Goal: Task Accomplishment & Management: Manage account settings

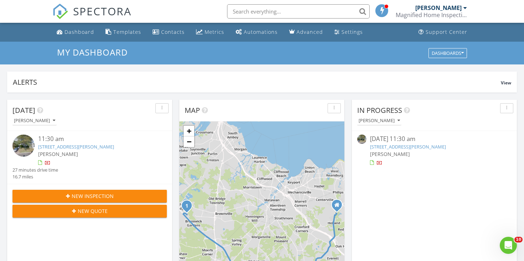
click at [509, 110] on div "button" at bounding box center [507, 108] width 7 height 5
click at [401, 146] on link "13 Beverly rd , Old Bridge, NJ 08857" at bounding box center [408, 147] width 76 height 6
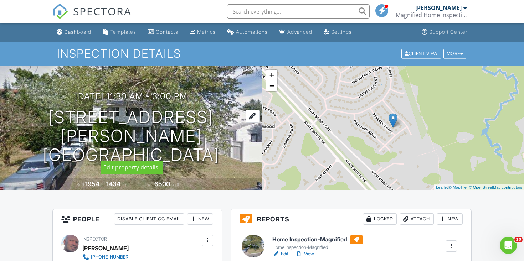
click at [246, 123] on div at bounding box center [253, 116] width 14 height 13
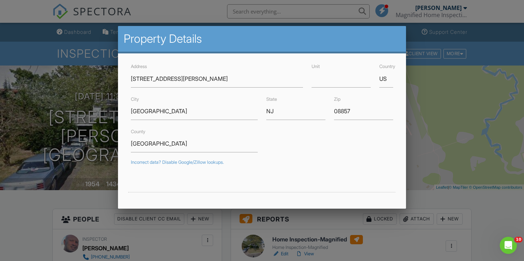
click at [83, 156] on div at bounding box center [262, 127] width 524 height 327
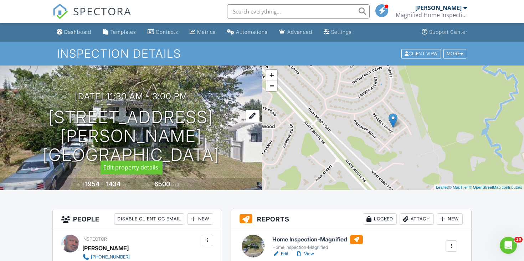
click at [246, 123] on div at bounding box center [253, 116] width 14 height 13
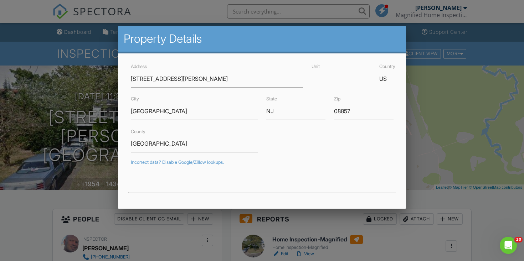
click at [66, 158] on div at bounding box center [262, 127] width 524 height 327
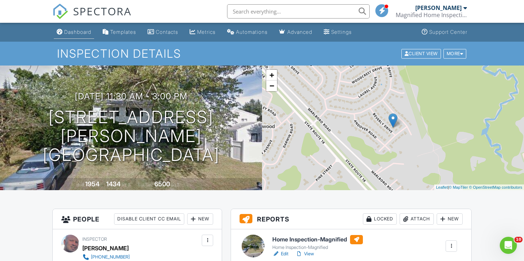
click at [87, 31] on div "Dashboard" at bounding box center [77, 32] width 27 height 6
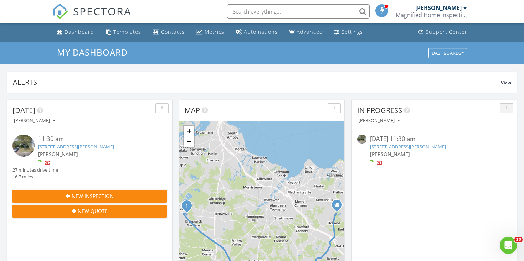
click at [504, 110] on div "button" at bounding box center [507, 108] width 7 height 5
click at [470, 159] on div "08/28/25 11:30 am 13 Beverly rd , Old Bridge, NJ 08857 Steven Sellitti" at bounding box center [434, 151] width 129 height 32
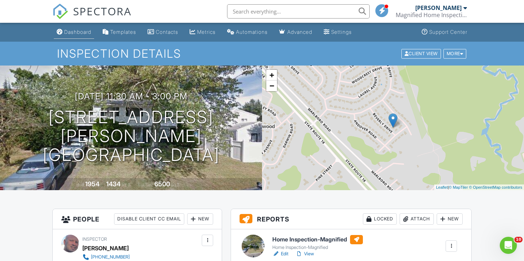
click at [83, 34] on div "Dashboard" at bounding box center [77, 32] width 27 height 6
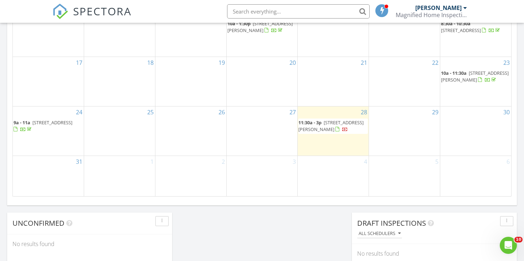
scroll to position [427, 0]
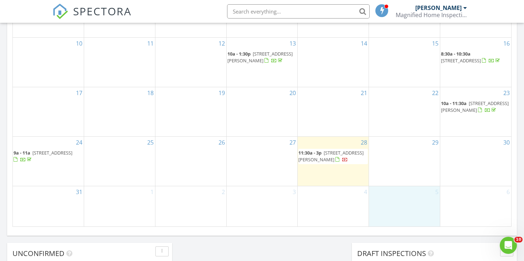
click at [392, 205] on div "5" at bounding box center [404, 207] width 71 height 40
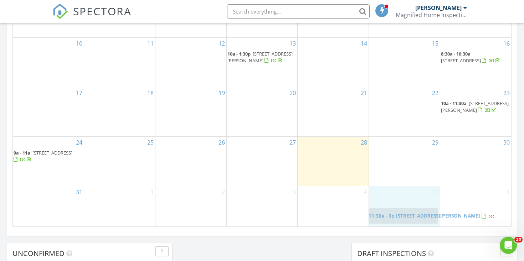
drag, startPoint x: 340, startPoint y: 159, endPoint x: 411, endPoint y: 214, distance: 89.6
click at [411, 214] on body "SPECTORA Steven Sellitti Magnified Home Inspections Role: Inspector Change Role…" at bounding box center [262, 74] width 524 height 1003
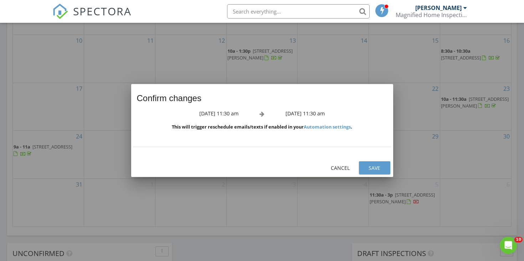
click at [368, 167] on div "Save" at bounding box center [375, 167] width 20 height 7
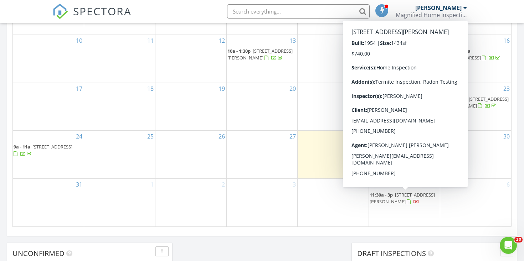
click at [414, 203] on div at bounding box center [417, 203] width 6 height 6
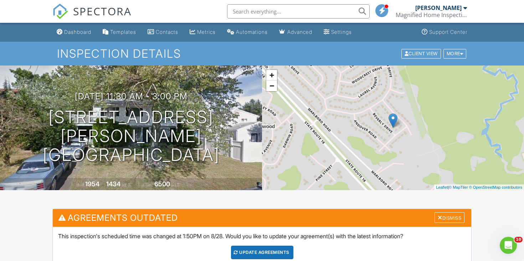
click at [203, 111] on div "09/05/2025 11:30 am - 3:00 pm 13 Beverly rd Old Bridge, NJ 08857" at bounding box center [131, 128] width 262 height 73
click at [197, 106] on div at bounding box center [190, 99] width 14 height 13
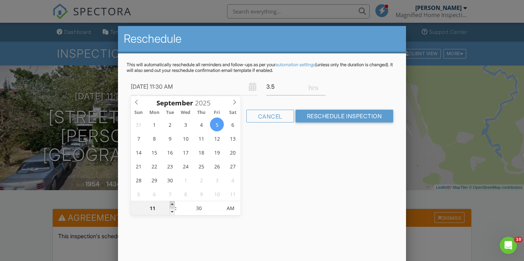
type input "09/05/2025 12:30 PM"
type input "12"
click at [173, 204] on span at bounding box center [172, 205] width 5 height 7
type input "09/05/2025 1:30 PM"
type input "01"
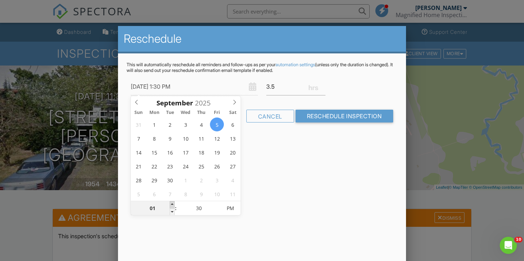
click at [173, 204] on span at bounding box center [172, 205] width 5 height 7
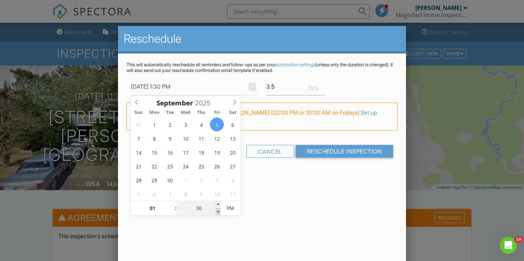
type input "09/05/2025 1:25 PM"
type input "25"
click at [219, 211] on span at bounding box center [218, 212] width 5 height 7
type input "09/05/2025 1:20 PM"
type input "20"
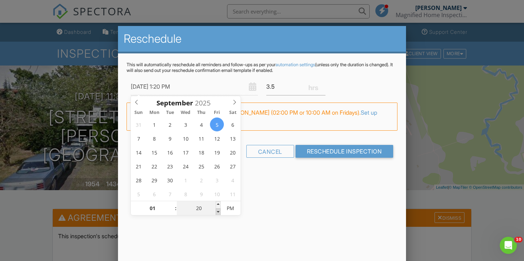
click at [219, 211] on span at bounding box center [218, 212] width 5 height 7
type input "09/05/2025 1:15 PM"
type input "15"
click at [219, 211] on span at bounding box center [218, 212] width 5 height 7
type input "09/05/2025 1:10 PM"
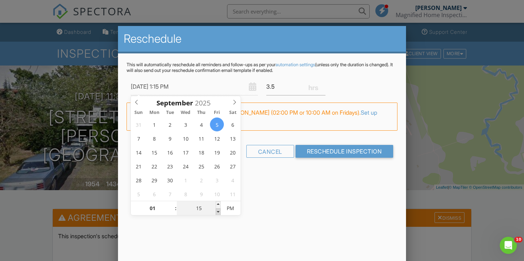
type input "10"
click at [219, 211] on span at bounding box center [218, 212] width 5 height 7
type input "09/05/2025 1:05 PM"
type input "05"
click at [219, 211] on span at bounding box center [218, 212] width 5 height 7
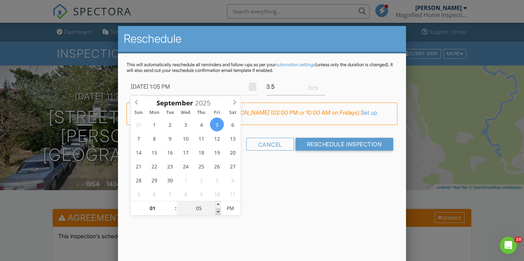
type input "09/05/2025 1:00 PM"
type input "00"
click at [219, 211] on span at bounding box center [218, 212] width 5 height 7
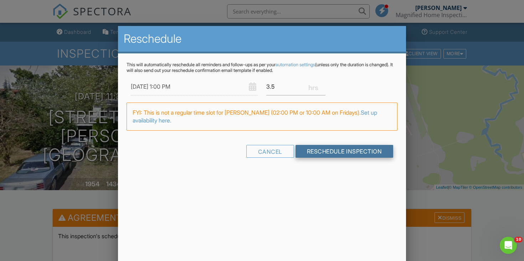
click at [312, 149] on input "Reschedule Inspection" at bounding box center [345, 151] width 98 height 13
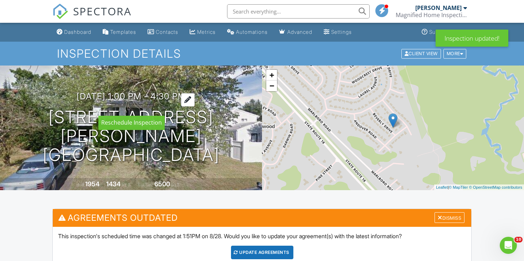
click at [195, 107] on div at bounding box center [188, 99] width 14 height 13
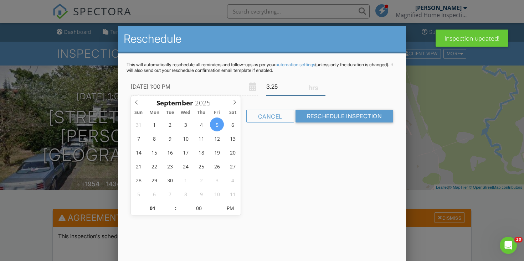
click at [322, 89] on input "3.25" at bounding box center [295, 86] width 59 height 17
click at [322, 89] on input "3" at bounding box center [295, 86] width 59 height 17
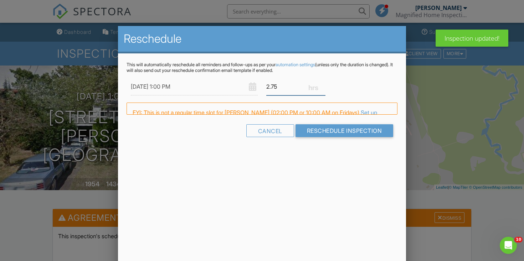
click at [322, 89] on input "2.75" at bounding box center [295, 86] width 59 height 17
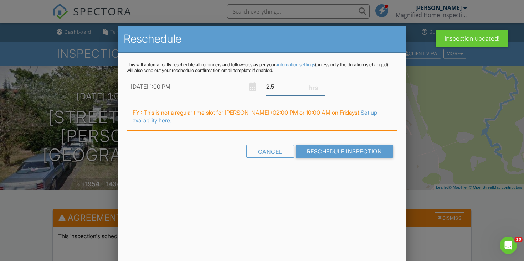
type input "2.5"
click at [322, 90] on input "2.5" at bounding box center [295, 86] width 59 height 17
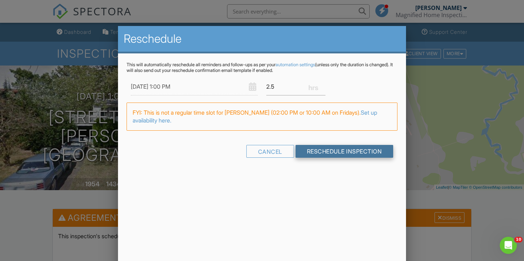
click at [323, 157] on input "Reschedule Inspection" at bounding box center [345, 151] width 98 height 13
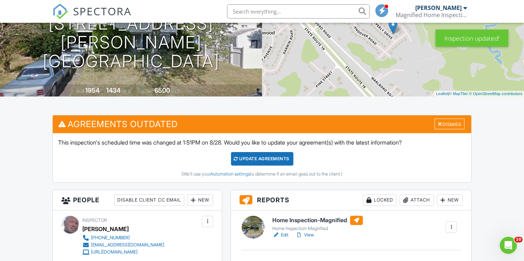
click at [260, 154] on div "Update Agreements" at bounding box center [262, 159] width 62 height 14
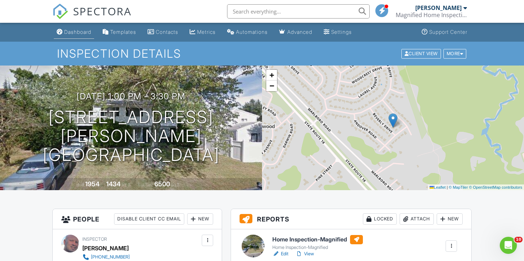
click at [70, 32] on div "Dashboard" at bounding box center [77, 32] width 27 height 6
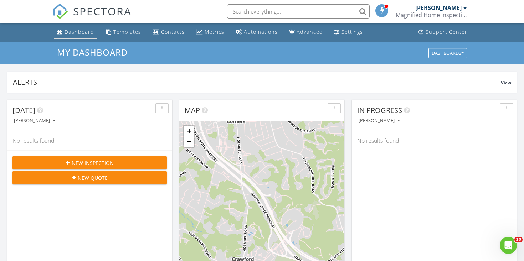
click at [82, 35] on div "Dashboard" at bounding box center [80, 32] width 30 height 7
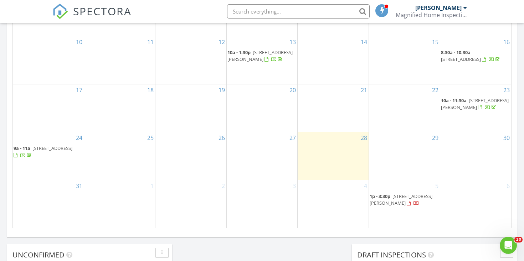
scroll to position [427, 0]
